Goal: Task Accomplishment & Management: Use online tool/utility

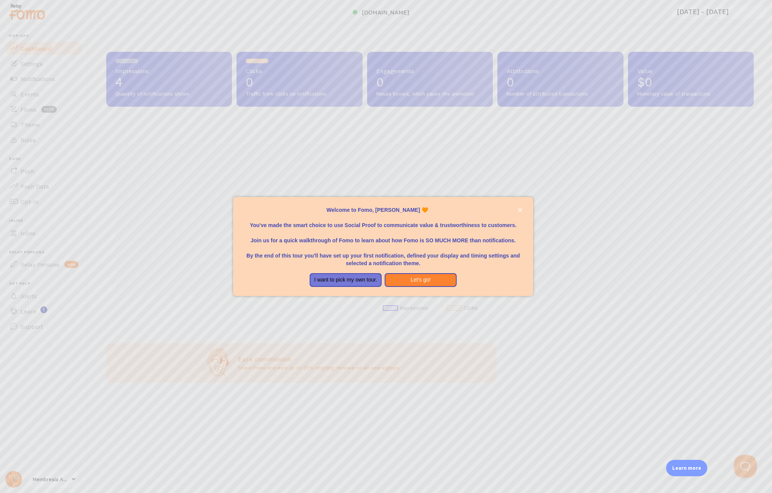
scroll to position [200, 647]
click at [400, 279] on button "Let's go!" at bounding box center [421, 280] width 72 height 14
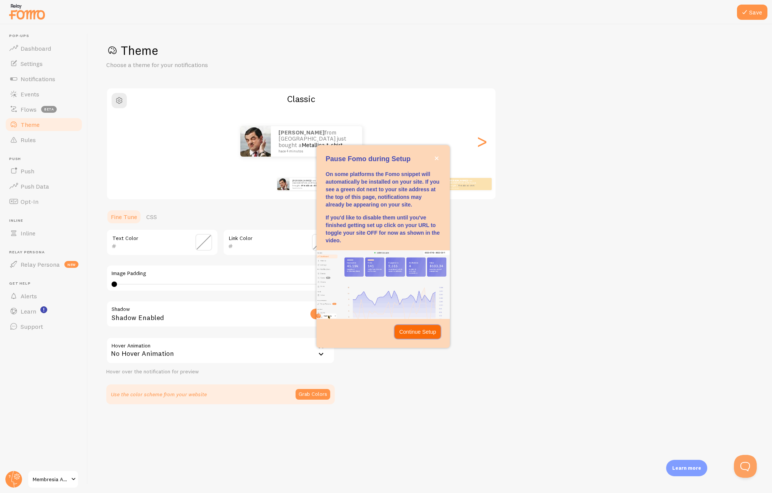
click at [425, 332] on p "Continue Setup" at bounding box center [417, 332] width 37 height 8
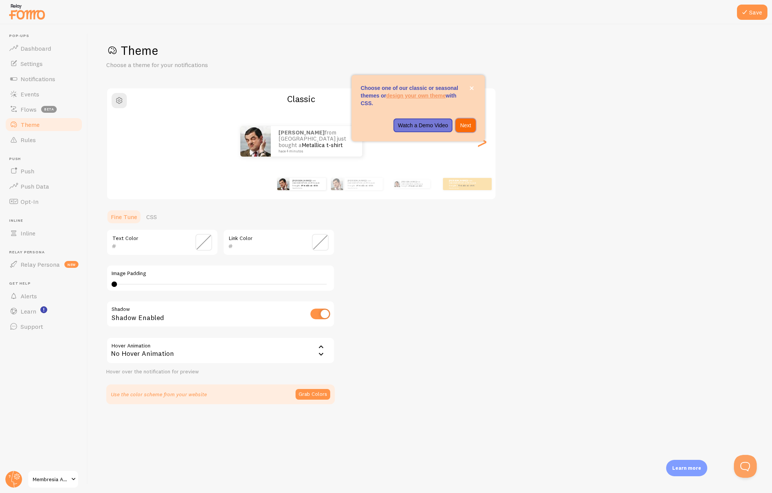
click at [469, 129] on p "Next" at bounding box center [465, 125] width 11 height 8
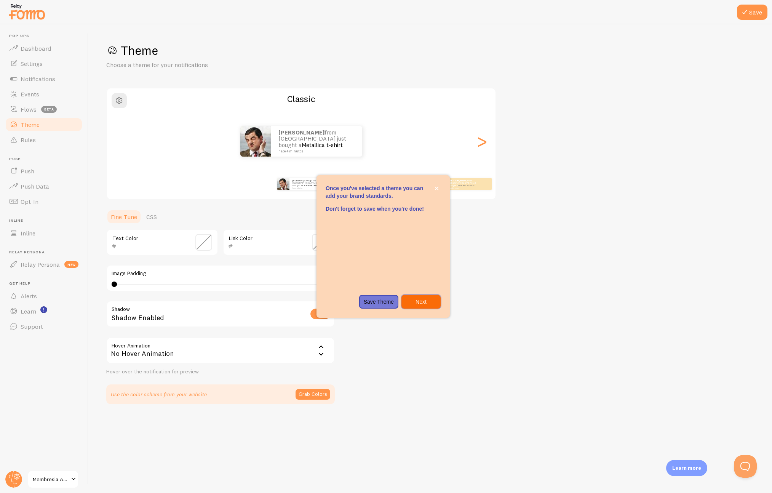
click at [416, 302] on p "Next" at bounding box center [421, 302] width 30 height 8
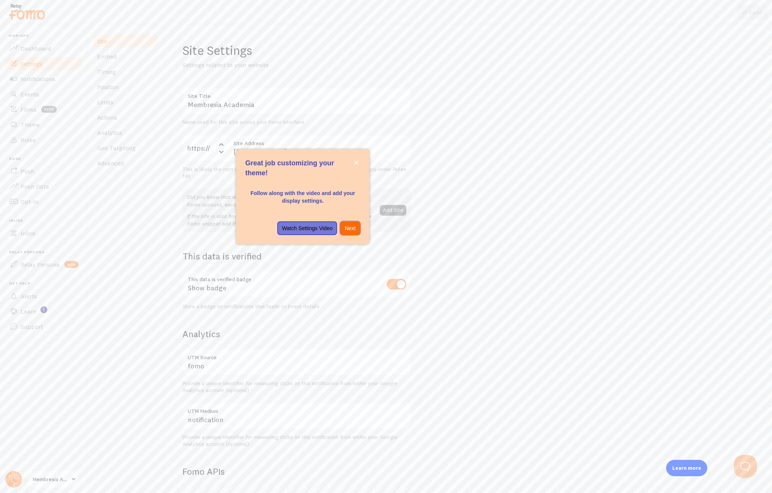
click at [347, 231] on p "Next" at bounding box center [350, 228] width 11 height 8
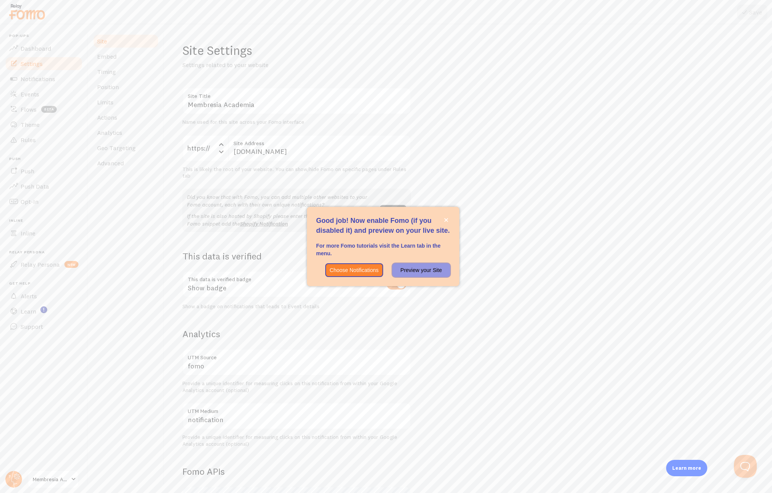
click at [408, 268] on p "Preview your Site" at bounding box center [421, 270] width 49 height 8
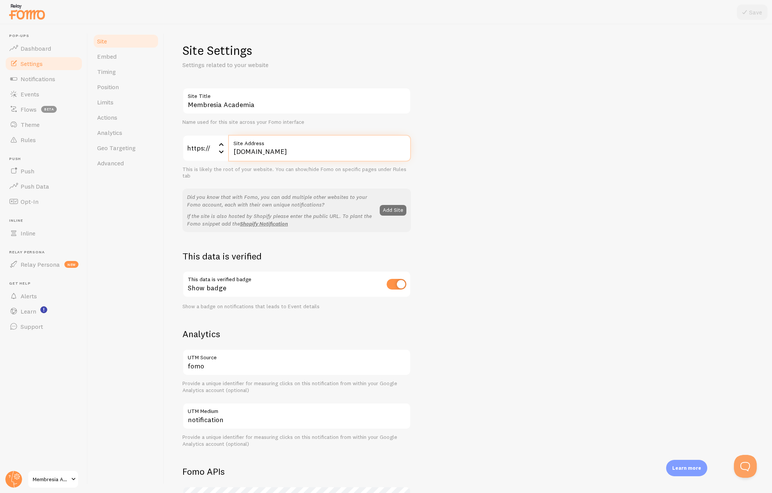
click at [317, 151] on input "[DOMAIN_NAME]" at bounding box center [319, 148] width 183 height 27
